Goal: Transaction & Acquisition: Purchase product/service

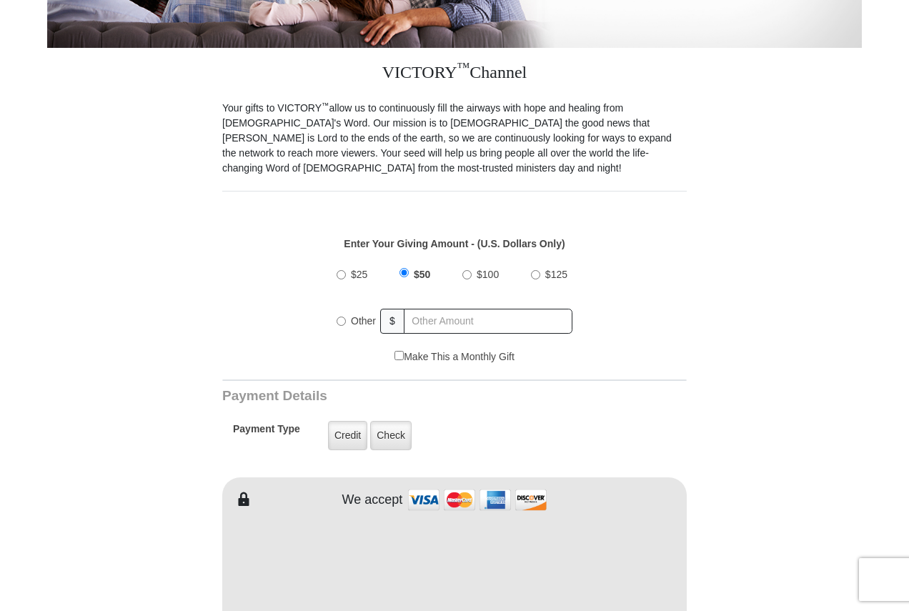
scroll to position [357, 0]
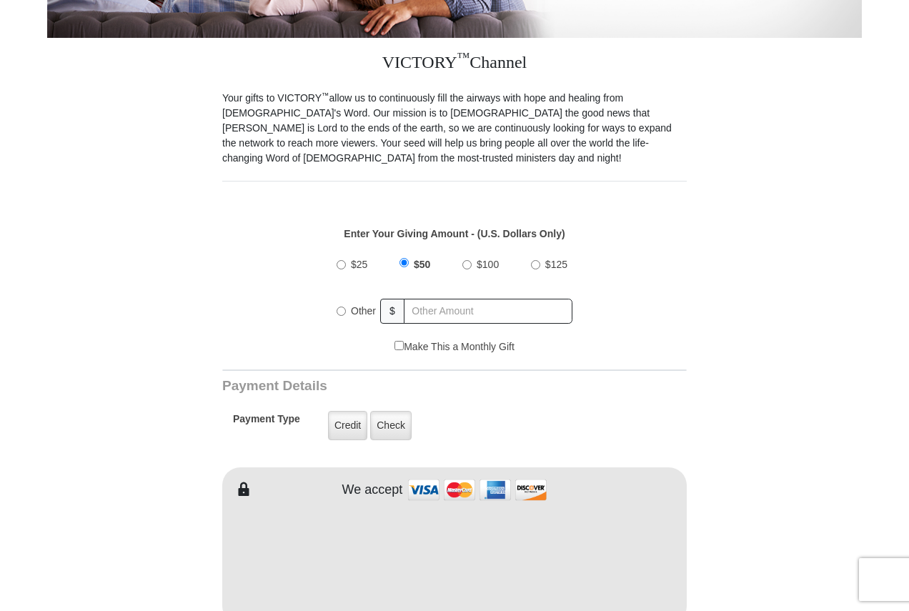
click at [340, 307] on input "Other" at bounding box center [341, 311] width 9 height 9
radio input "true"
click at [429, 299] on input "text" at bounding box center [488, 311] width 167 height 25
type input "250"
click at [346, 411] on label "Credit" at bounding box center [347, 425] width 39 height 29
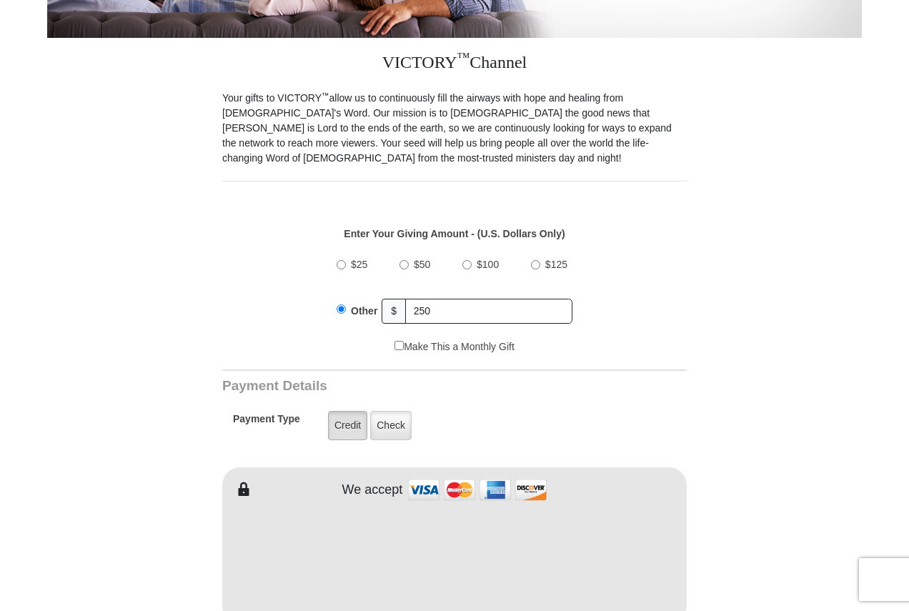
click at [0, 0] on input "Credit" at bounding box center [0, 0] width 0 height 0
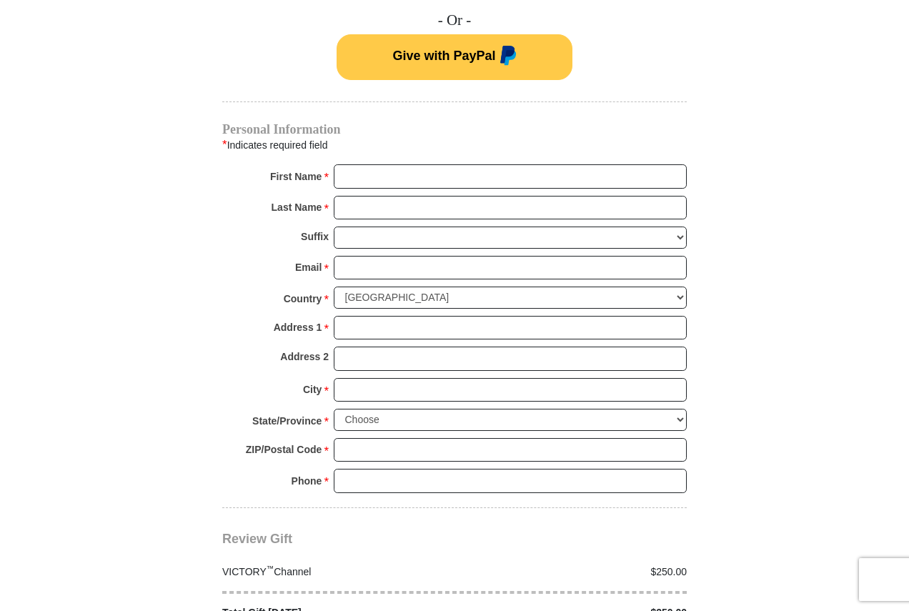
scroll to position [1000, 0]
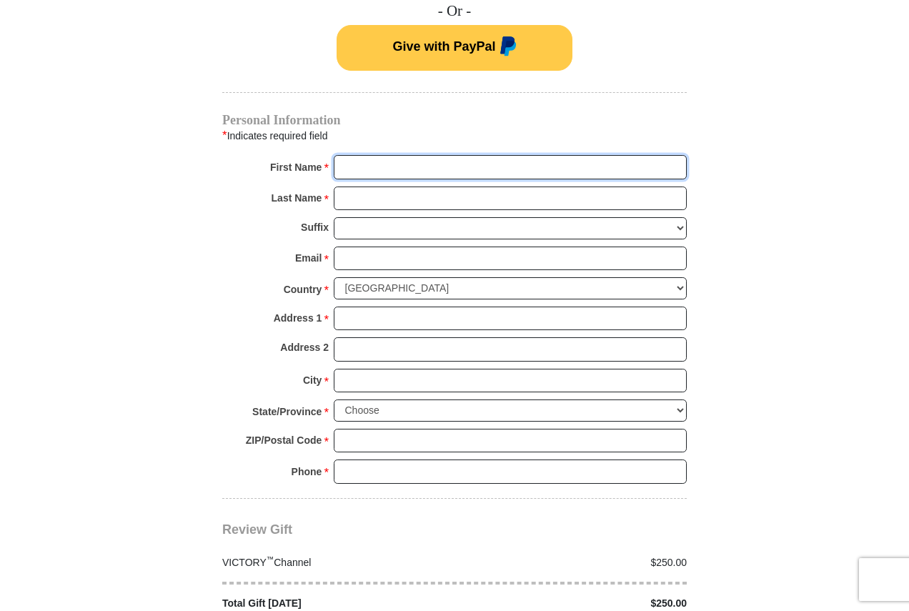
click at [347, 155] on input "First Name *" at bounding box center [510, 167] width 353 height 24
type input "[PERSON_NAME]"
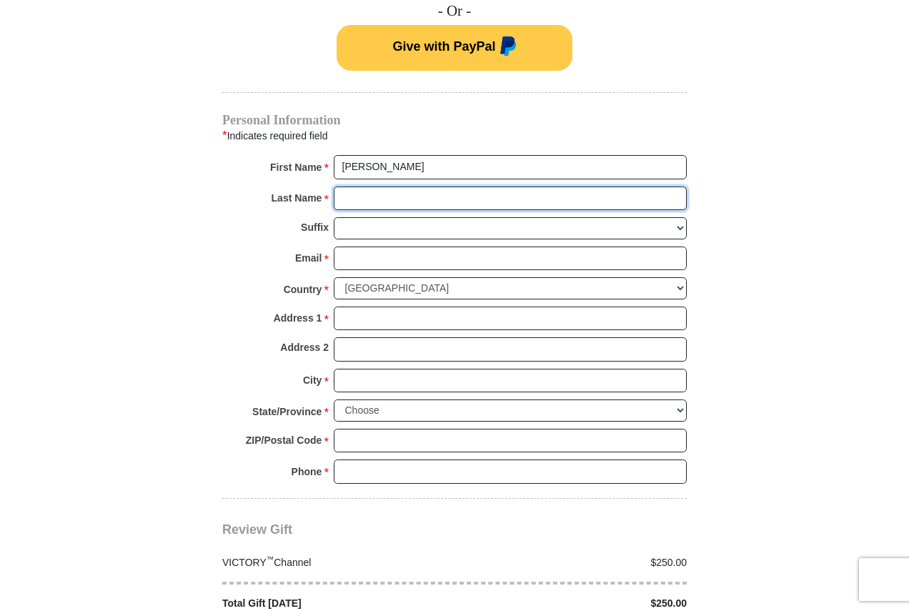
click at [351, 186] on input "Last Name *" at bounding box center [510, 198] width 353 height 24
type input "[PERSON_NAME]"
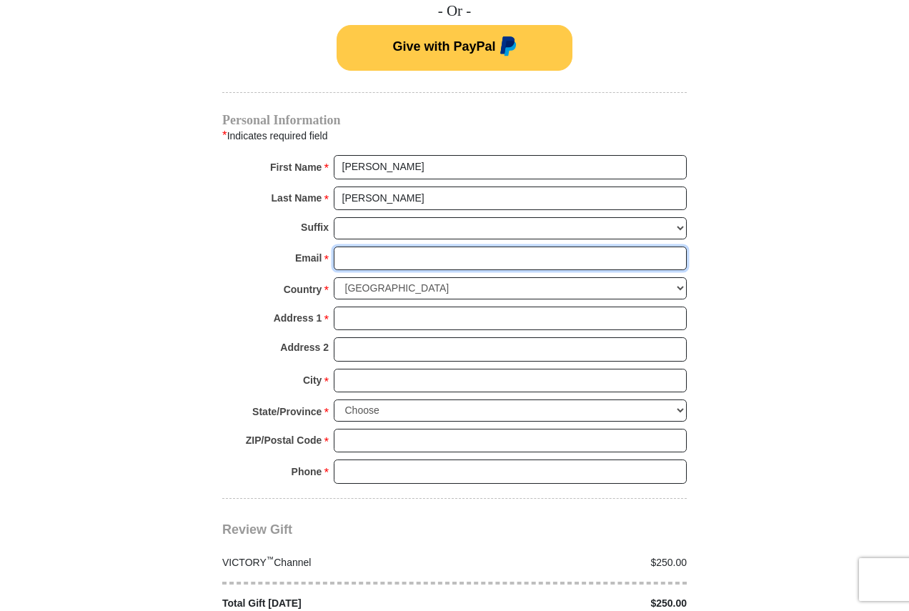
click at [349, 247] on input "Email *" at bounding box center [510, 259] width 353 height 24
type input "[EMAIL_ADDRESS][DOMAIN_NAME]"
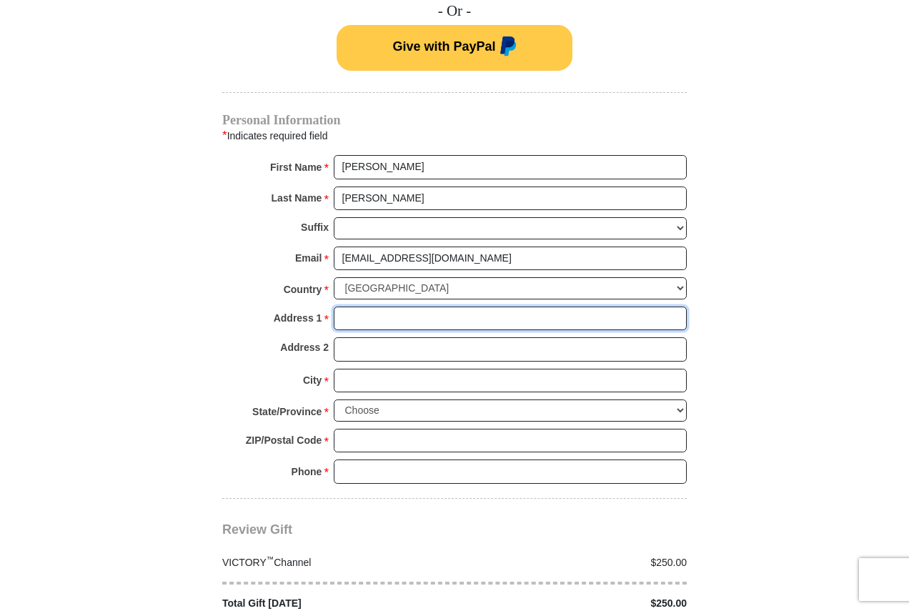
type input "[STREET_ADDRESS]"
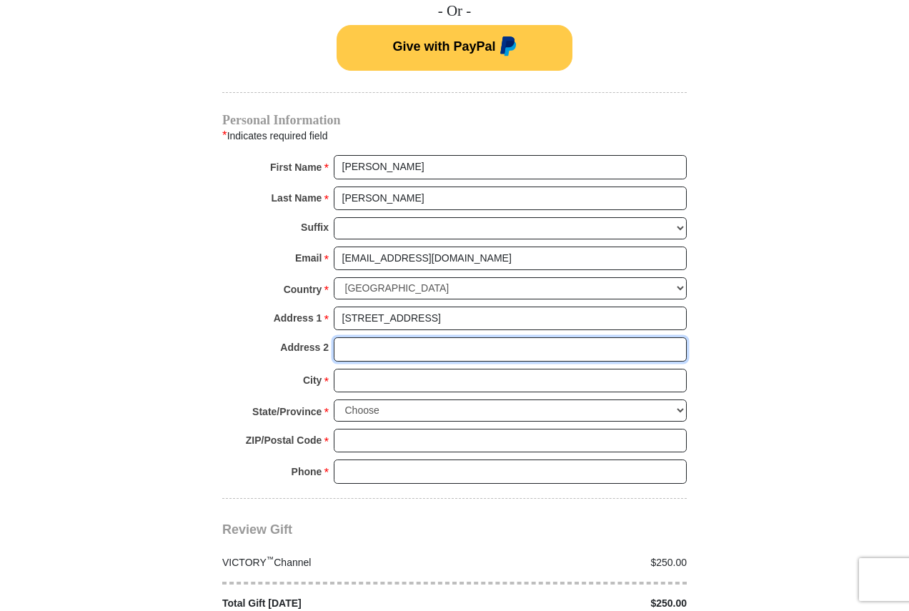
type input "Address 2"
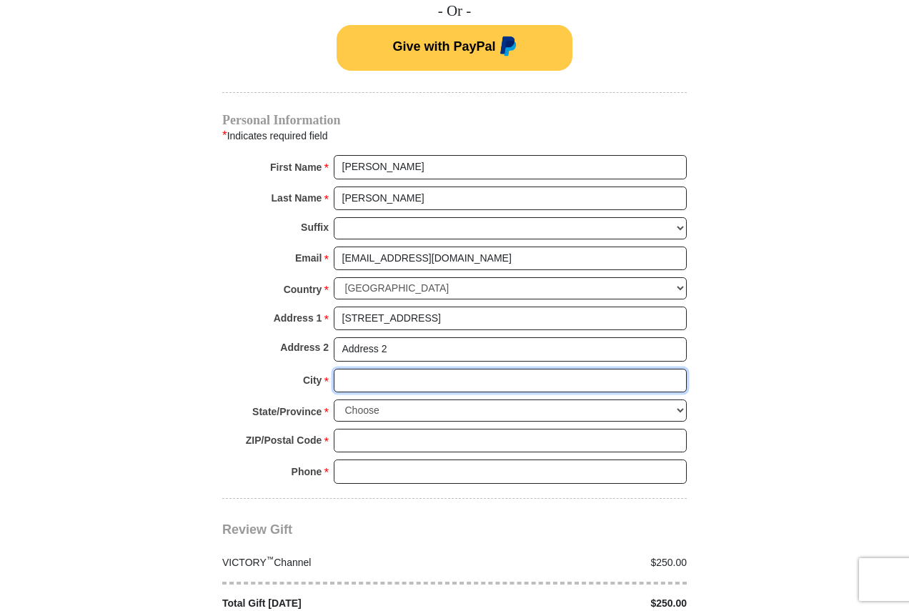
type input "[GEOGRAPHIC_DATA]"
select select "NC"
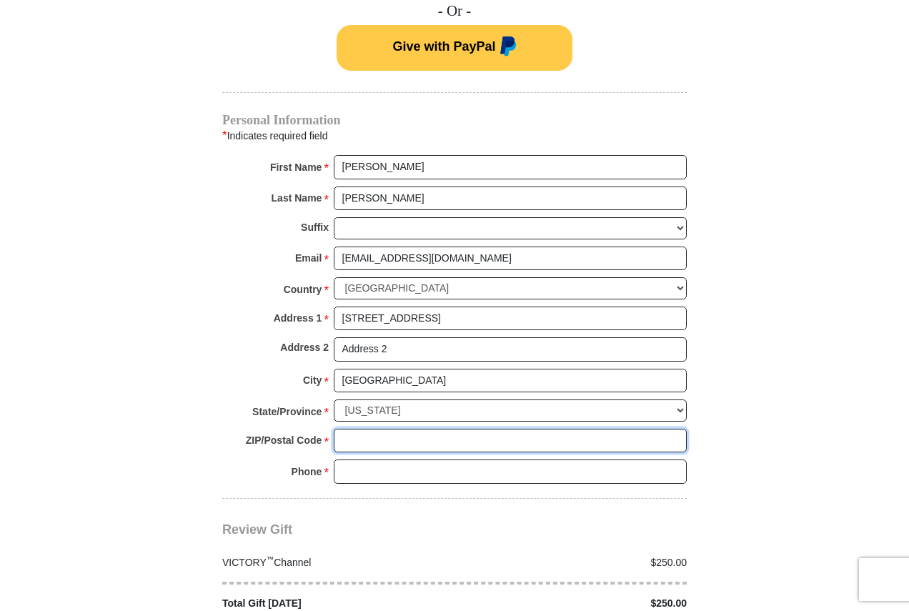
type input "28540-3053"
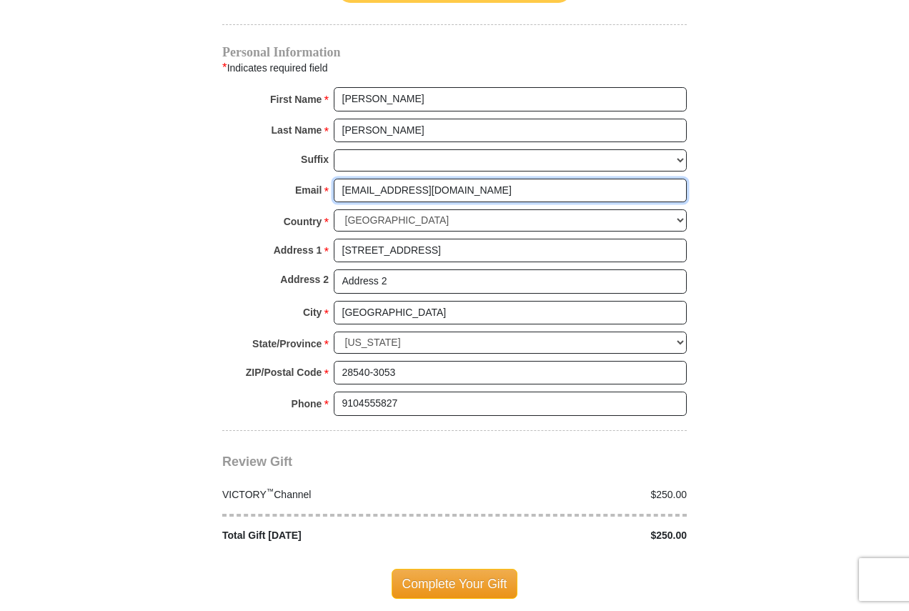
scroll to position [1072, 0]
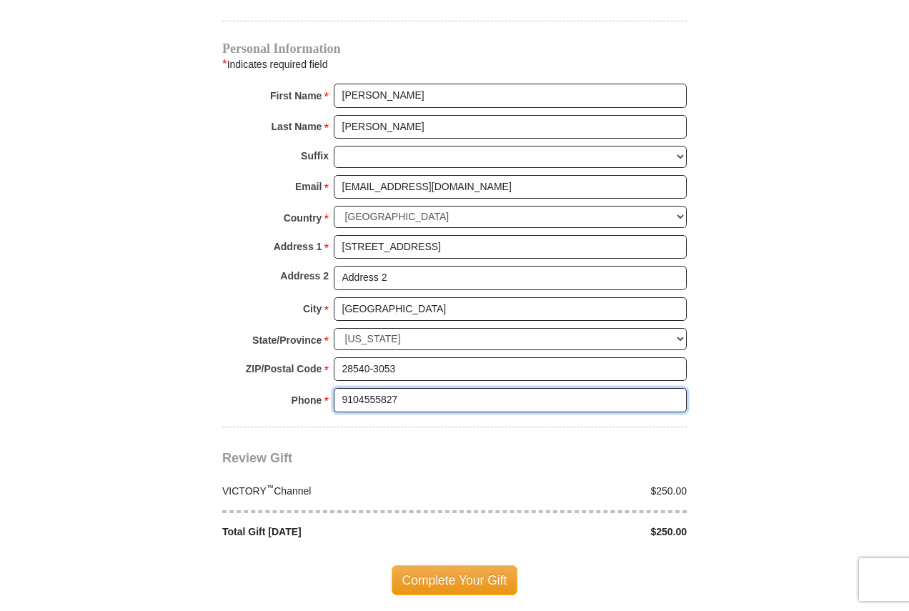
click at [402, 388] on input "9104555827" at bounding box center [510, 400] width 353 height 24
type input "9103305266"
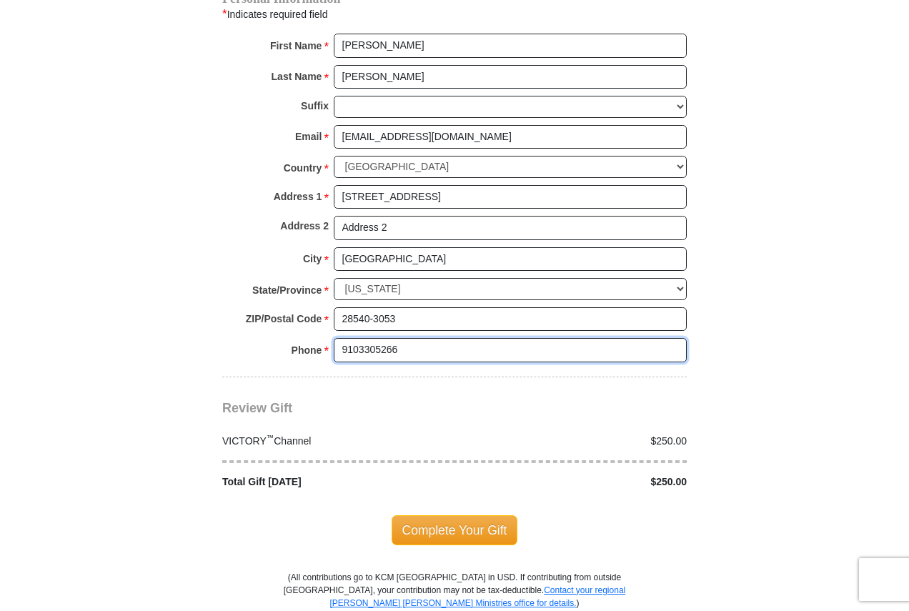
scroll to position [1143, 0]
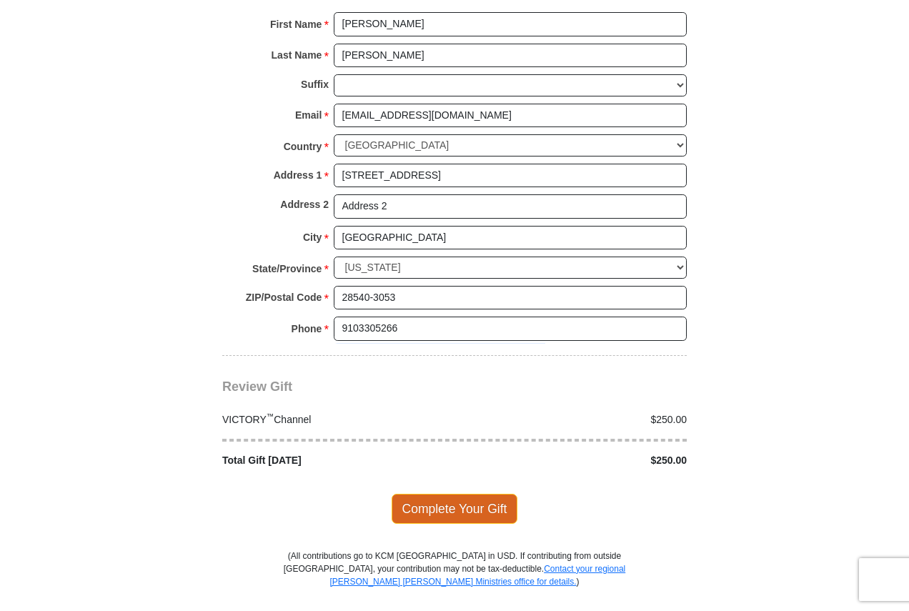
click at [444, 494] on span "Complete Your Gift" at bounding box center [455, 509] width 126 height 30
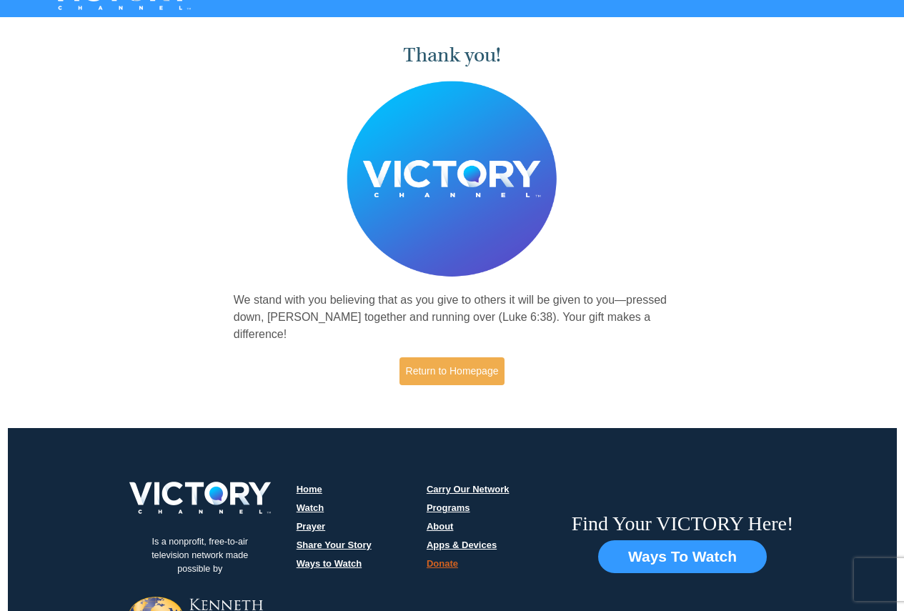
scroll to position [71, 0]
